Goal: Navigation & Orientation: Understand site structure

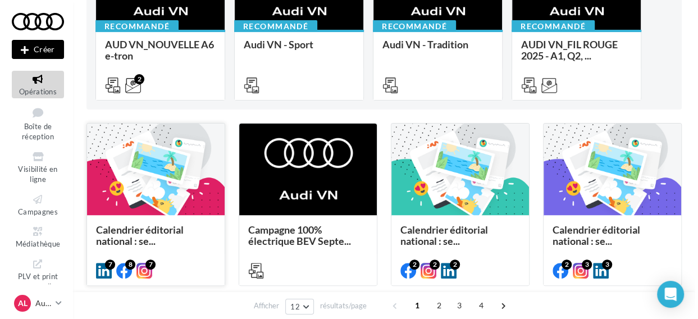
scroll to position [157, 0]
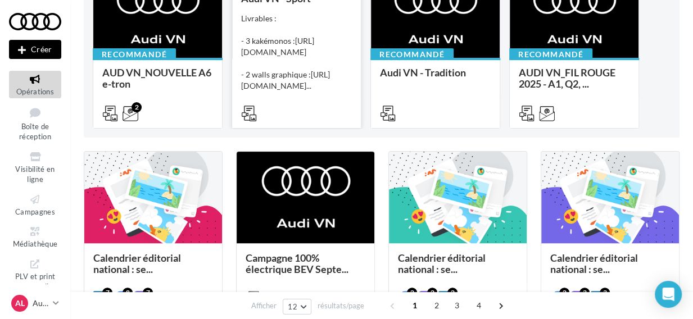
click at [288, 39] on div "Livrables : - 3 kakémonos : https://audi.get-it-solutions.com/accueil/10247-.ht…" at bounding box center [296, 52] width 111 height 79
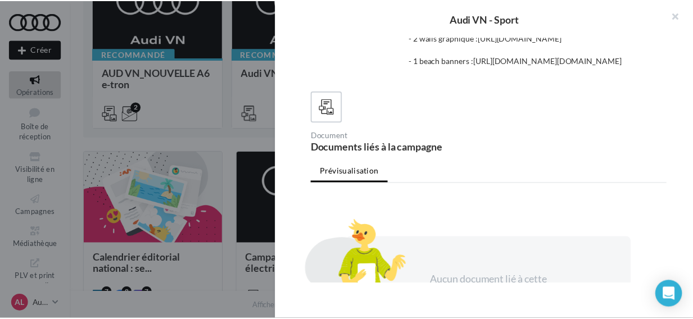
scroll to position [62, 0]
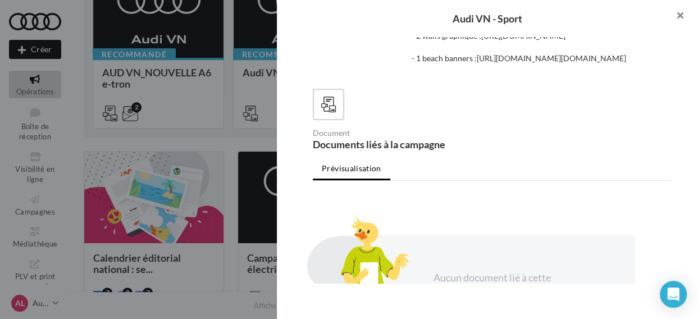
click at [676, 18] on button "button" at bounding box center [675, 17] width 45 height 34
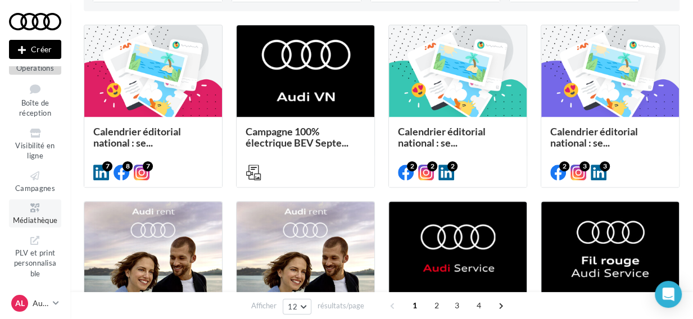
scroll to position [294, 0]
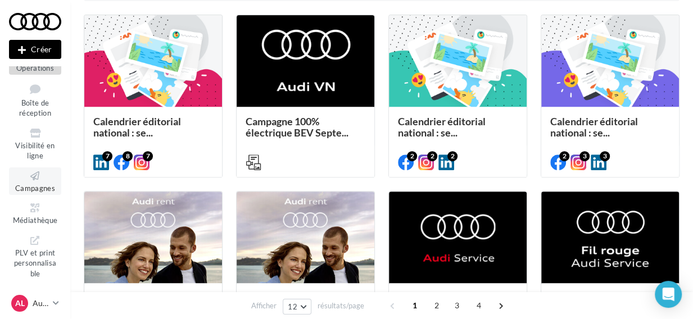
click at [35, 174] on icon at bounding box center [34, 176] width 45 height 13
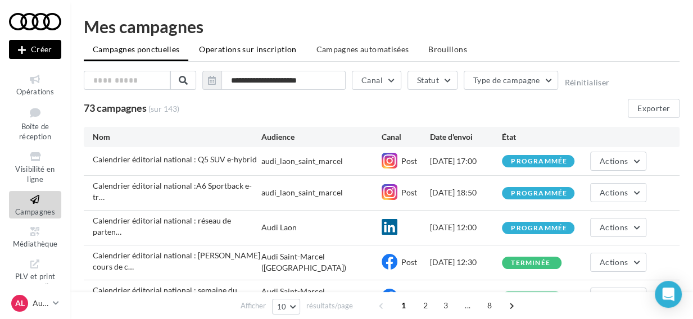
click at [254, 44] on li "Operations sur inscription" at bounding box center [247, 49] width 115 height 20
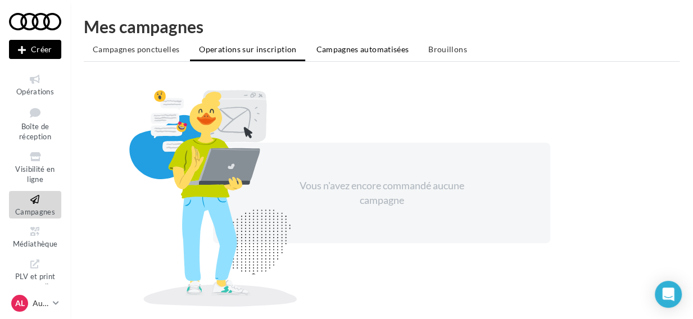
click at [344, 51] on span "Campagnes automatisées" at bounding box center [362, 49] width 93 height 10
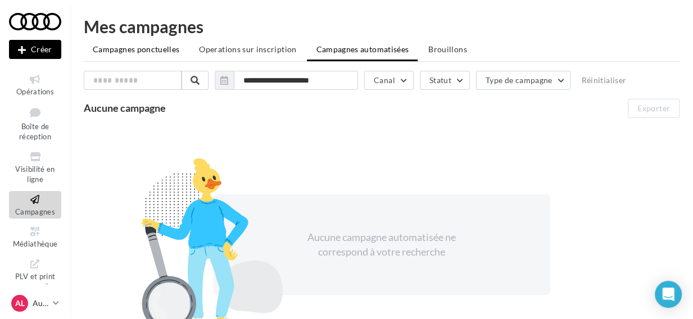
click at [152, 45] on span "Campagnes ponctuelles" at bounding box center [136, 49] width 86 height 10
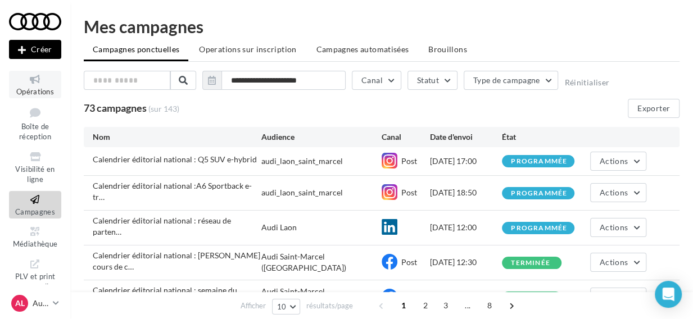
click at [37, 94] on span "Opérations" at bounding box center [35, 91] width 38 height 9
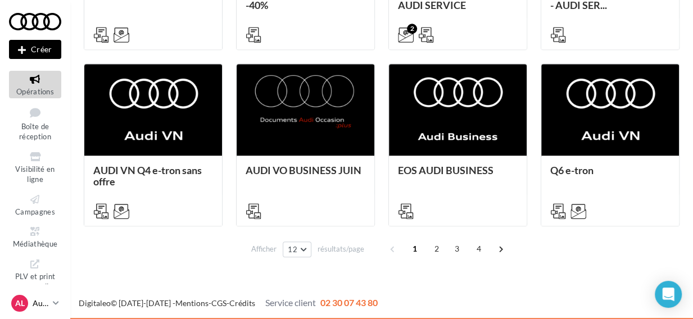
click at [56, 303] on icon at bounding box center [56, 303] width 6 height 10
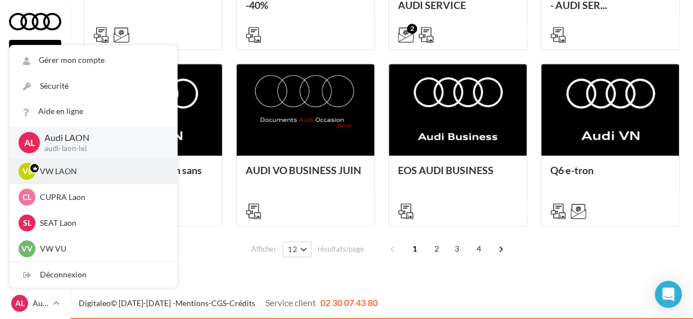
click at [61, 171] on p "VW LAON" at bounding box center [102, 171] width 124 height 11
